Goal: Task Accomplishment & Management: Manage account settings

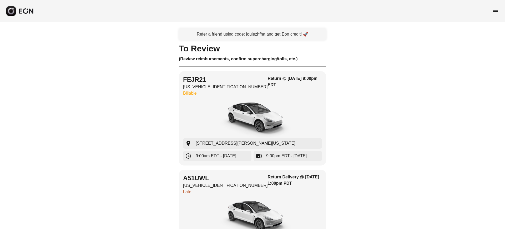
click at [496, 10] on span "menu" at bounding box center [496, 10] width 6 height 6
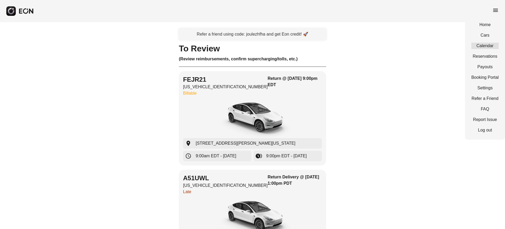
click at [490, 48] on link "Calendar" at bounding box center [484, 46] width 27 height 6
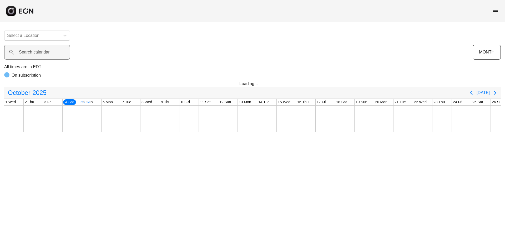
scroll to position [0, 59]
